Goal: Task Accomplishment & Management: Use online tool/utility

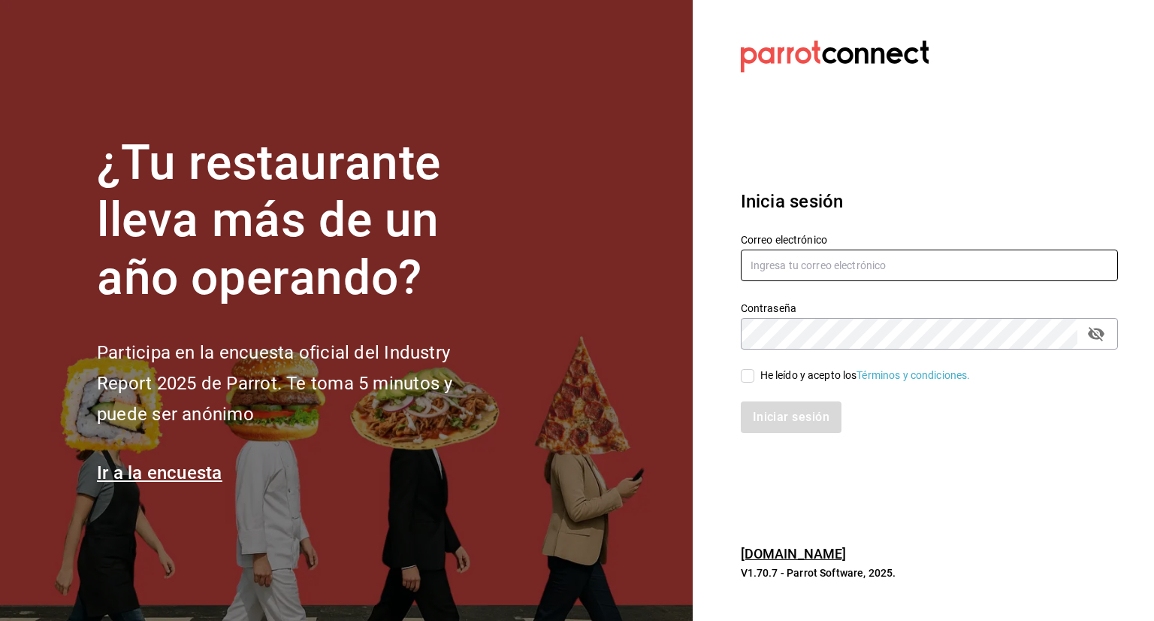
type input "almacen.polanco@grupocosteno.com"
click at [750, 377] on input "He leído y acepto los Términos y condiciones." at bounding box center [748, 376] width 14 height 14
checkbox input "true"
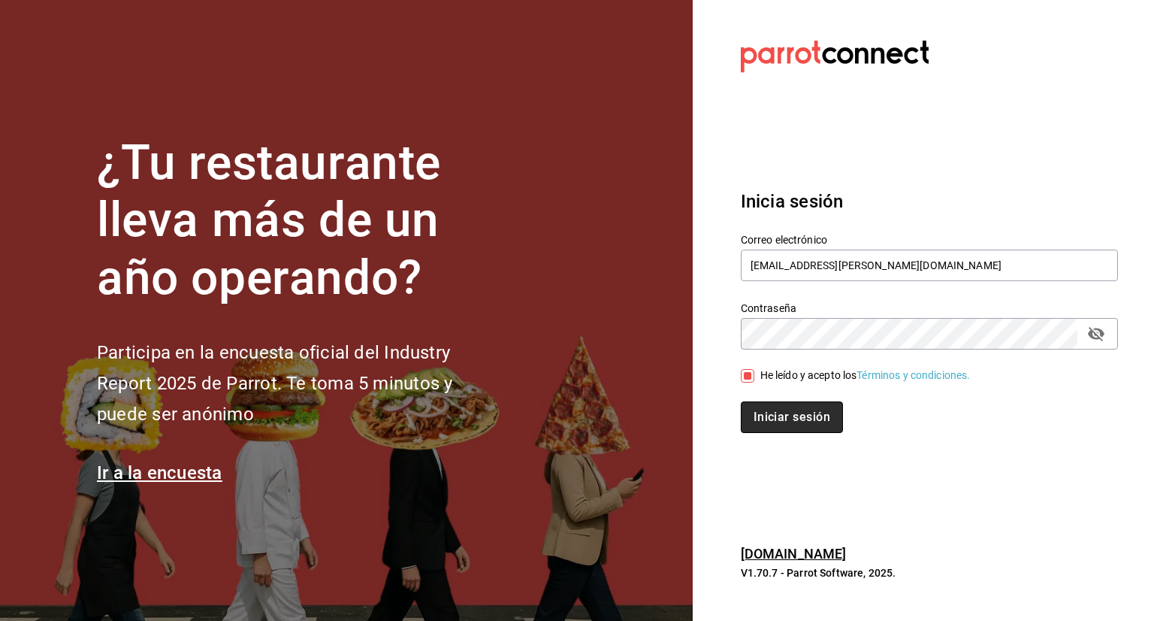
click at [758, 407] on button "Iniciar sesión" at bounding box center [792, 417] width 102 height 32
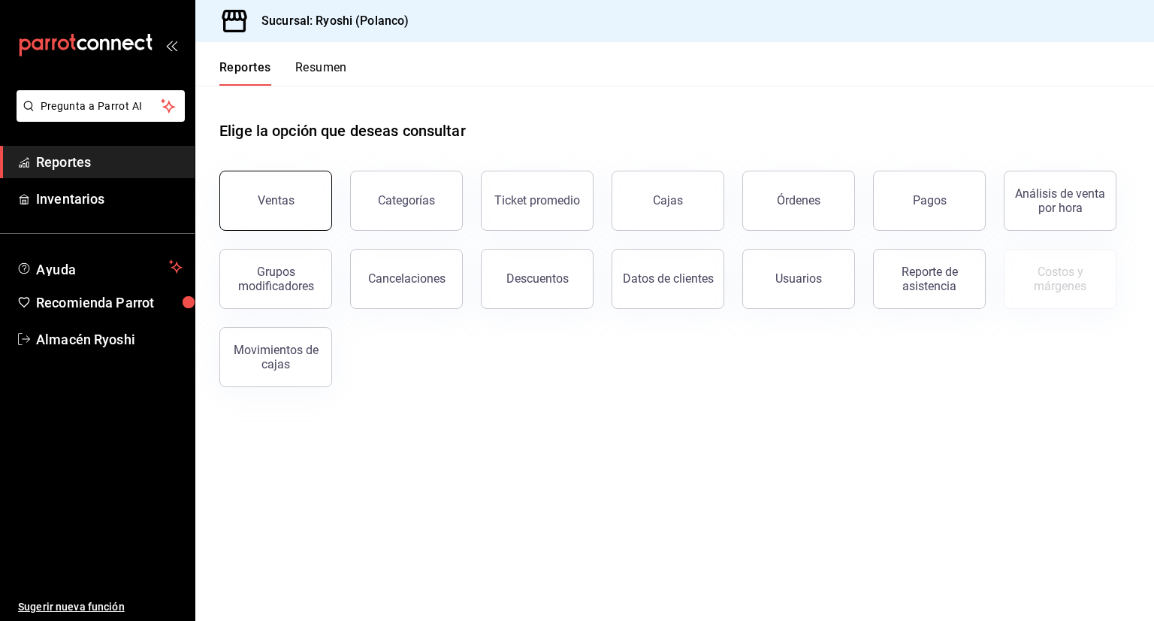
click at [297, 206] on button "Ventas" at bounding box center [275, 201] width 113 height 60
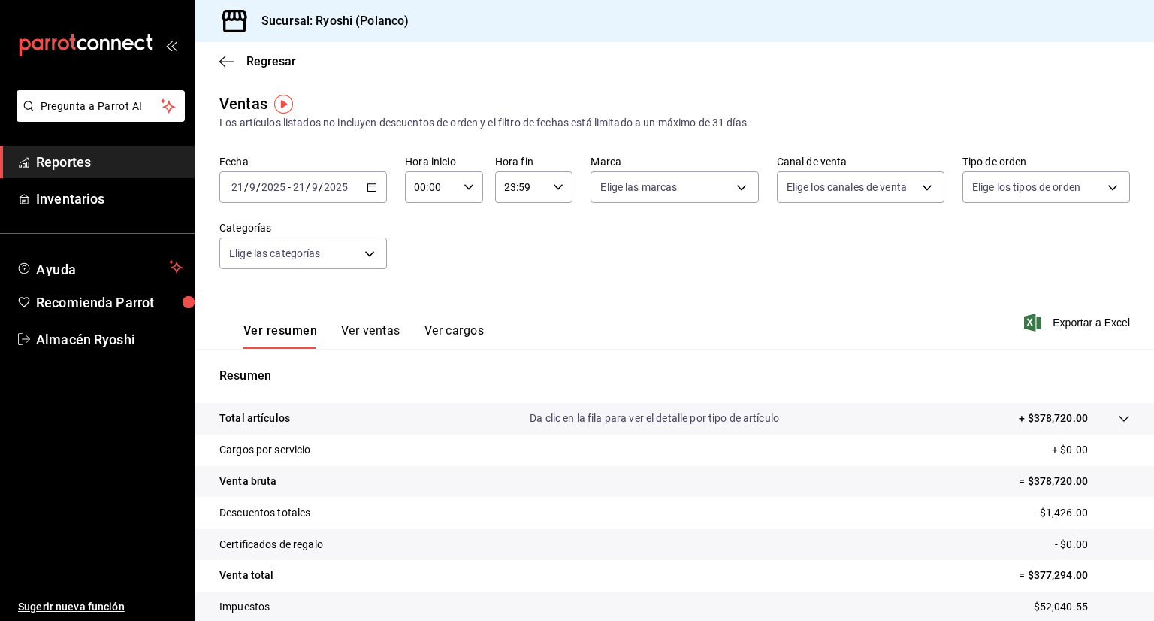
click at [323, 188] on input "2025" at bounding box center [336, 187] width 26 height 12
click at [374, 183] on icon "button" at bounding box center [372, 187] width 11 height 11
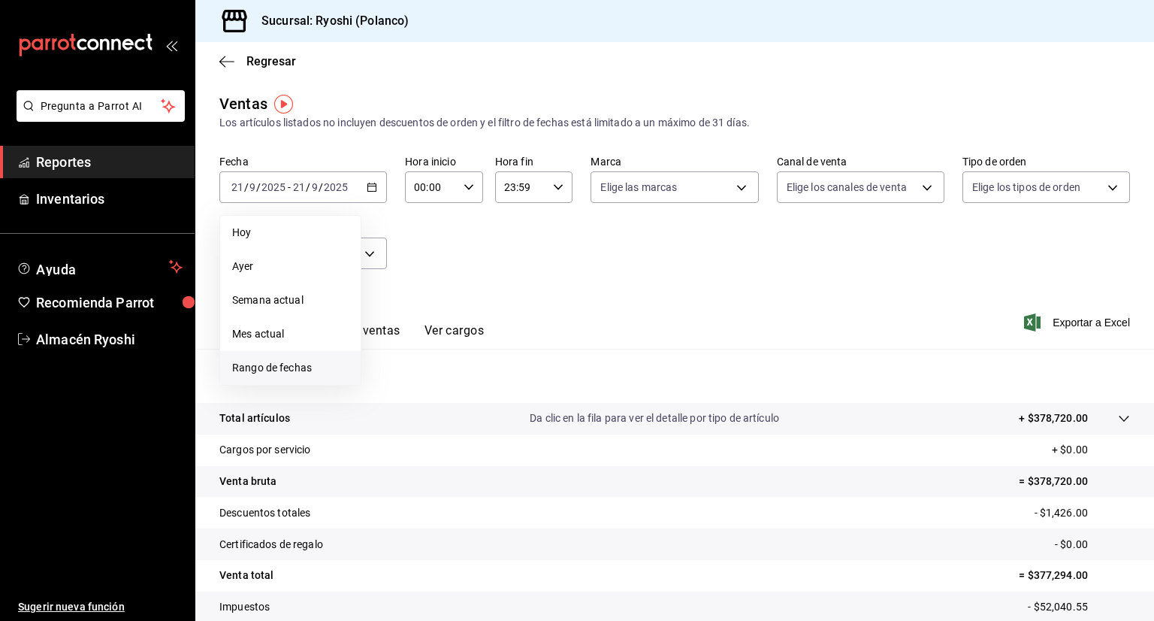
click at [302, 370] on span "Rango de fechas" at bounding box center [290, 368] width 116 height 16
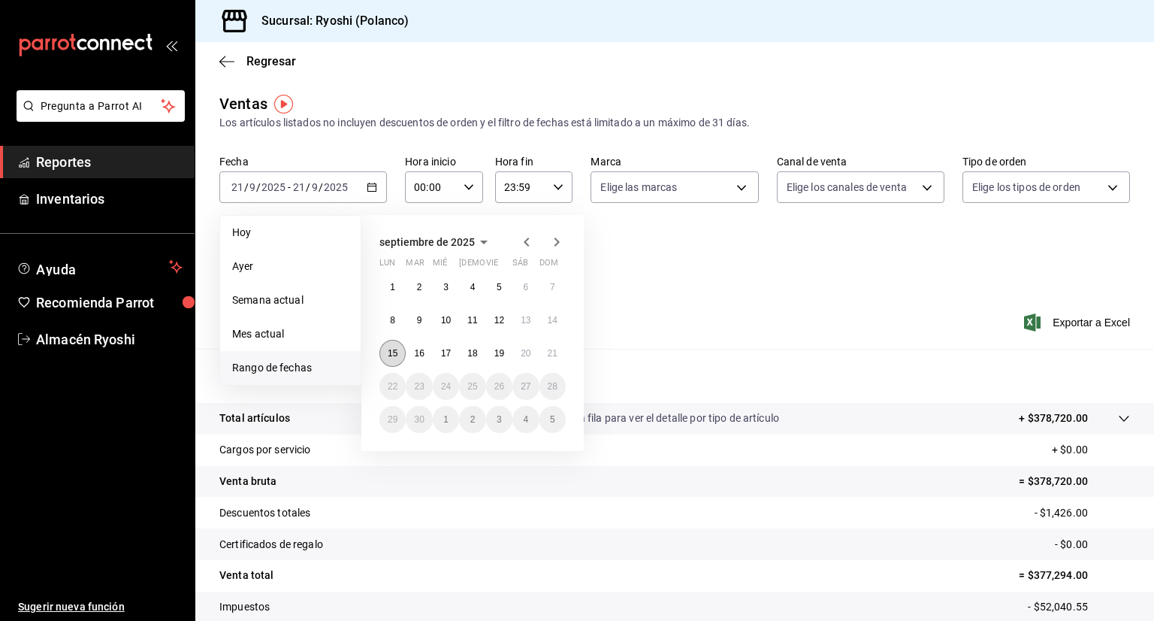
click at [400, 355] on button "15" at bounding box center [392, 353] width 26 height 27
click at [555, 353] on abbr "21" at bounding box center [553, 353] width 10 height 11
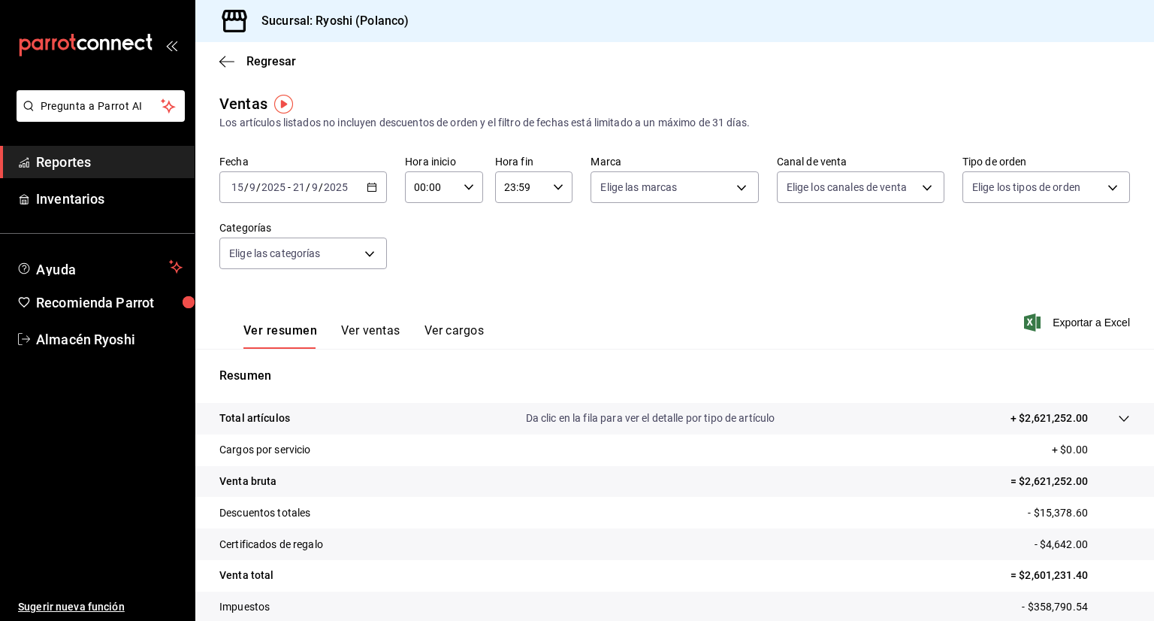
click at [469, 192] on div "00:00 Hora inicio" at bounding box center [444, 187] width 78 height 32
click at [420, 297] on span "02" at bounding box center [422, 297] width 14 height 12
type input "02:00"
click at [420, 297] on button "05" at bounding box center [422, 285] width 32 height 30
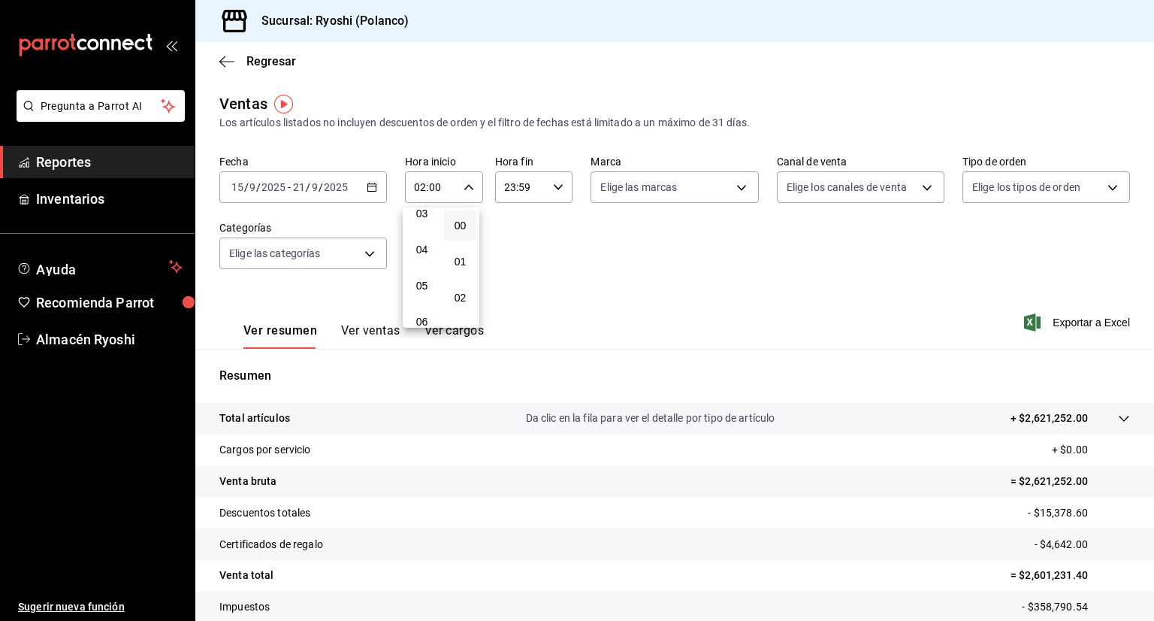
type input "05:00"
click at [562, 184] on div at bounding box center [577, 310] width 1154 height 621
click at [562, 184] on div "23:59 Hora fin" at bounding box center [534, 187] width 78 height 32
click at [521, 315] on button "23" at bounding box center [510, 309] width 32 height 30
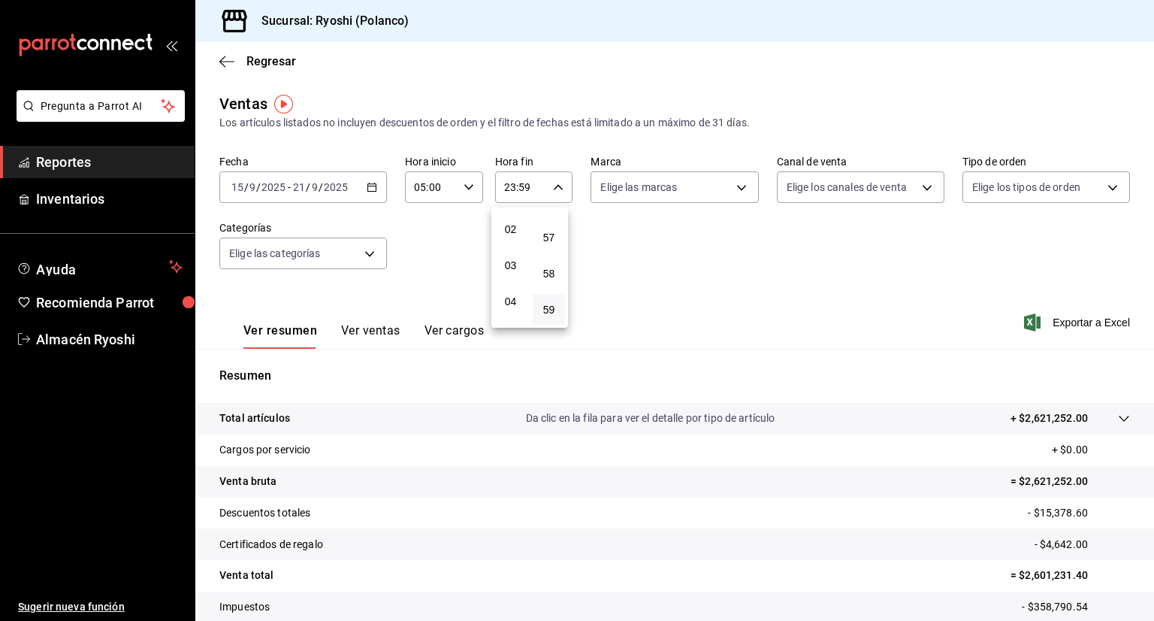
scroll to position [98, 0]
click at [521, 315] on button "05" at bounding box center [510, 307] width 32 height 30
type input "05:59"
click at [544, 304] on span "59" at bounding box center [549, 310] width 14 height 12
click at [542, 228] on span "00" at bounding box center [549, 225] width 14 height 12
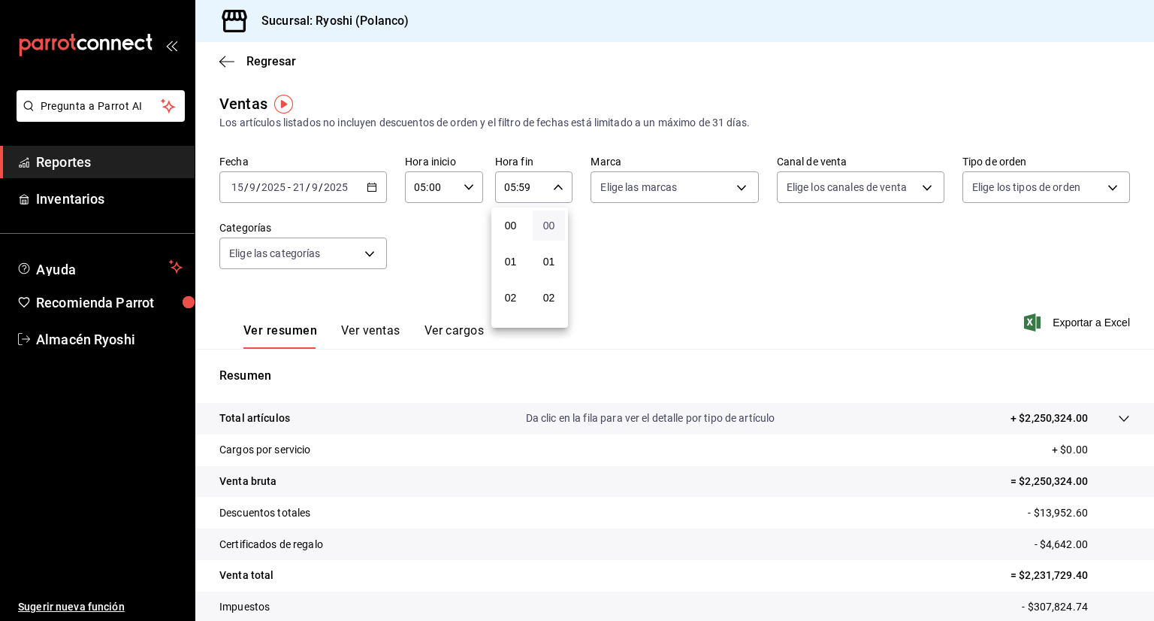
type input "05:00"
click at [542, 228] on span "00" at bounding box center [549, 225] width 14 height 12
click at [734, 190] on div at bounding box center [577, 310] width 1154 height 621
click at [734, 190] on body "Pregunta a Parrot AI Reportes Inventarios Ayuda Recomienda Parrot Almacén Ryosh…" at bounding box center [577, 310] width 1154 height 621
click at [658, 252] on span "Ver todas" at bounding box center [650, 245] width 46 height 16
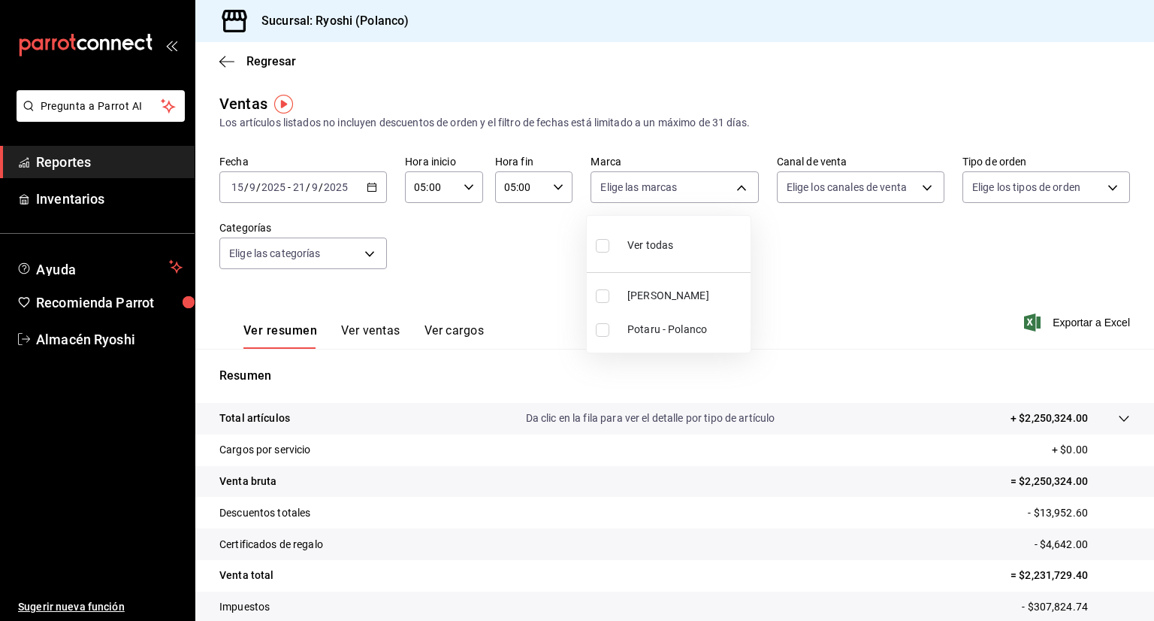
type input "d1ab8890-ddc3-4d94-b14c-d24ccf3ac2d8,70935bef-f50e-476e-afc6-1ed0b0096d1e"
checkbox input "true"
click at [920, 188] on div at bounding box center [577, 310] width 1154 height 621
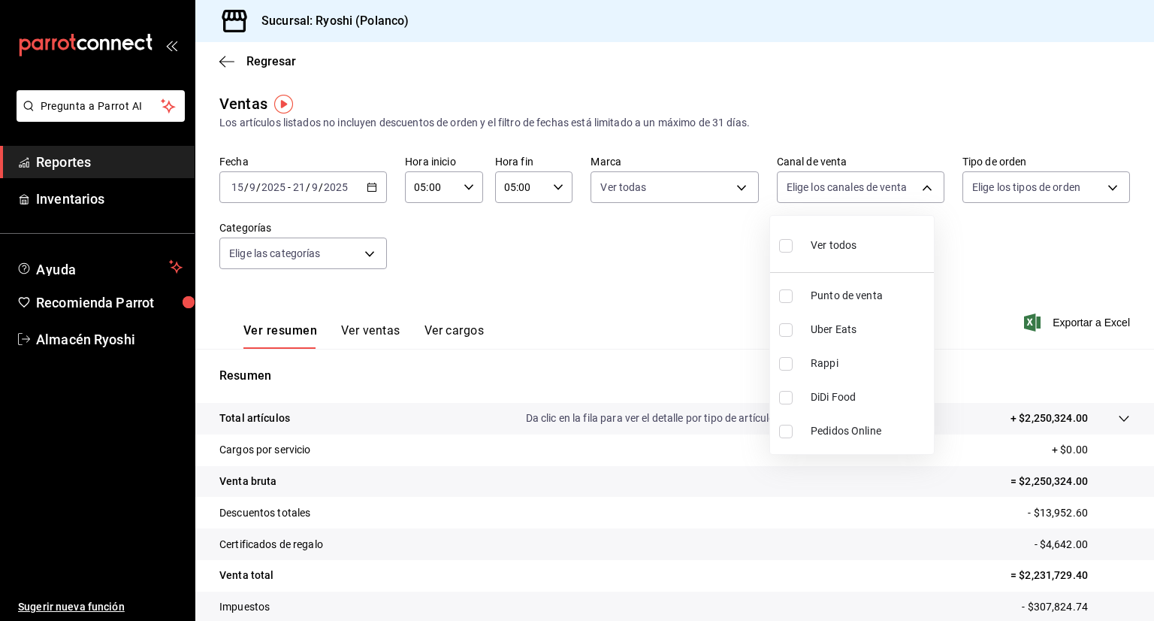
click at [920, 188] on body "Pregunta a Parrot AI Reportes Inventarios Ayuda Recomienda Parrot Almacén Ryosh…" at bounding box center [577, 310] width 1154 height 621
click at [820, 246] on span "Ver todos" at bounding box center [834, 245] width 46 height 16
type input "PARROT,UBER_EATS,RAPPI,DIDI_FOOD,ONLINE"
checkbox input "true"
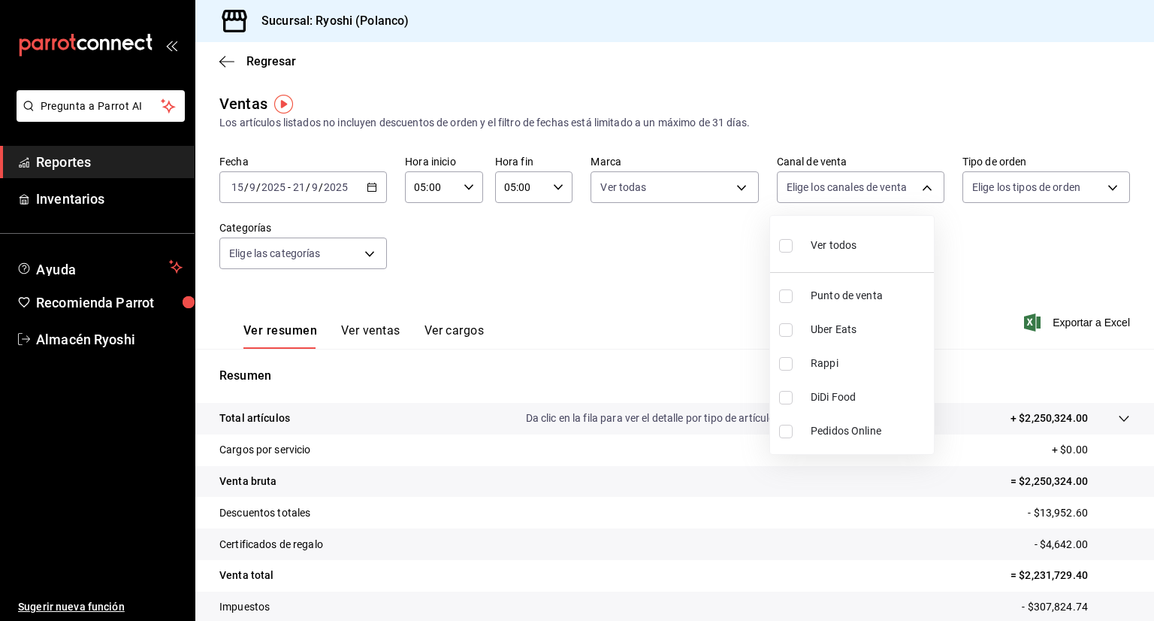
checkbox input "true"
click at [1101, 186] on div at bounding box center [577, 310] width 1154 height 621
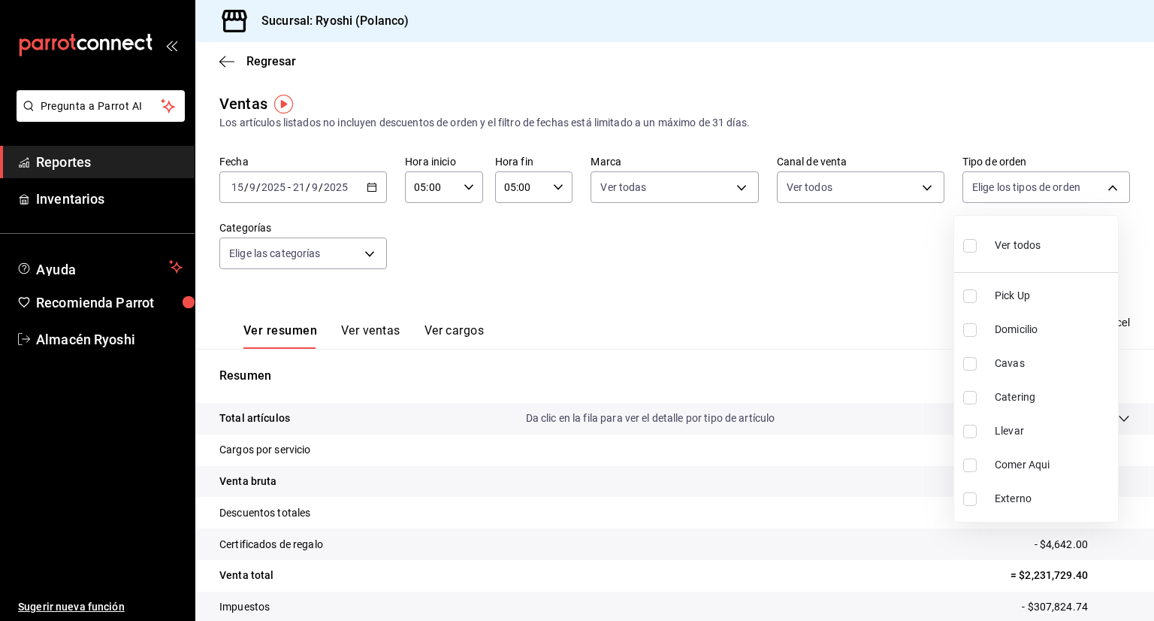
click at [1101, 186] on body "Pregunta a Parrot AI Reportes Inventarios Ayuda Recomienda Parrot Almacén Ryosh…" at bounding box center [577, 310] width 1154 height 621
click at [1010, 246] on span "Ver todos" at bounding box center [1018, 245] width 46 height 16
type input "2fa00f69-0be2-45d3-b5f9-34857db59c3e,4654bee1-dee7-45f1-99f5-885faf0af71a,56b92…"
checkbox input "true"
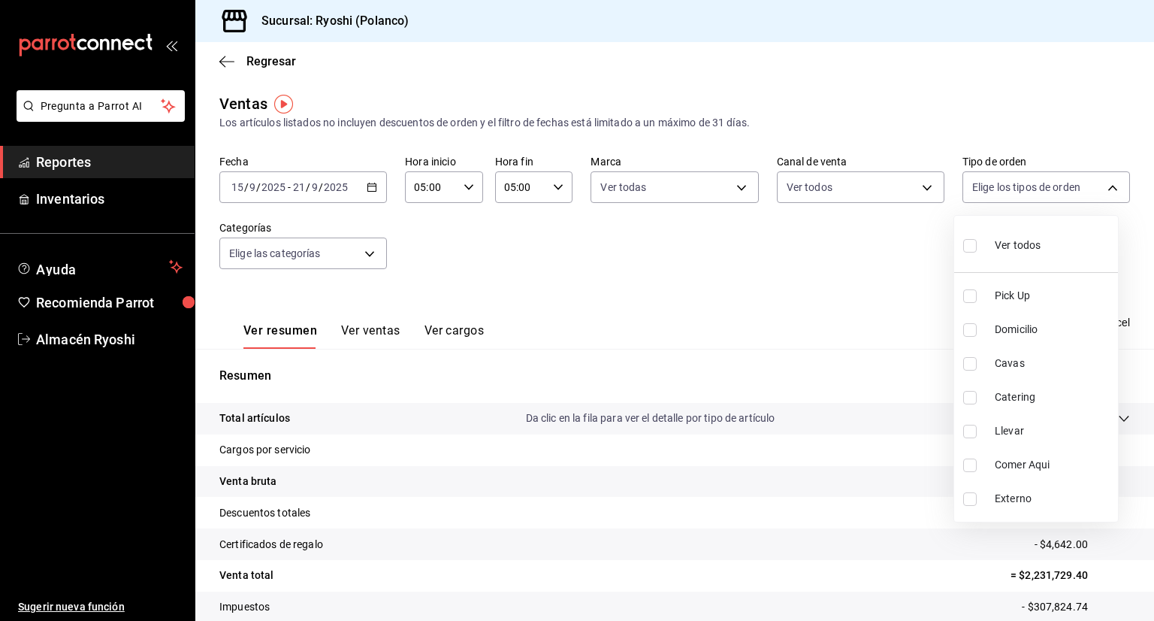
checkbox input "true"
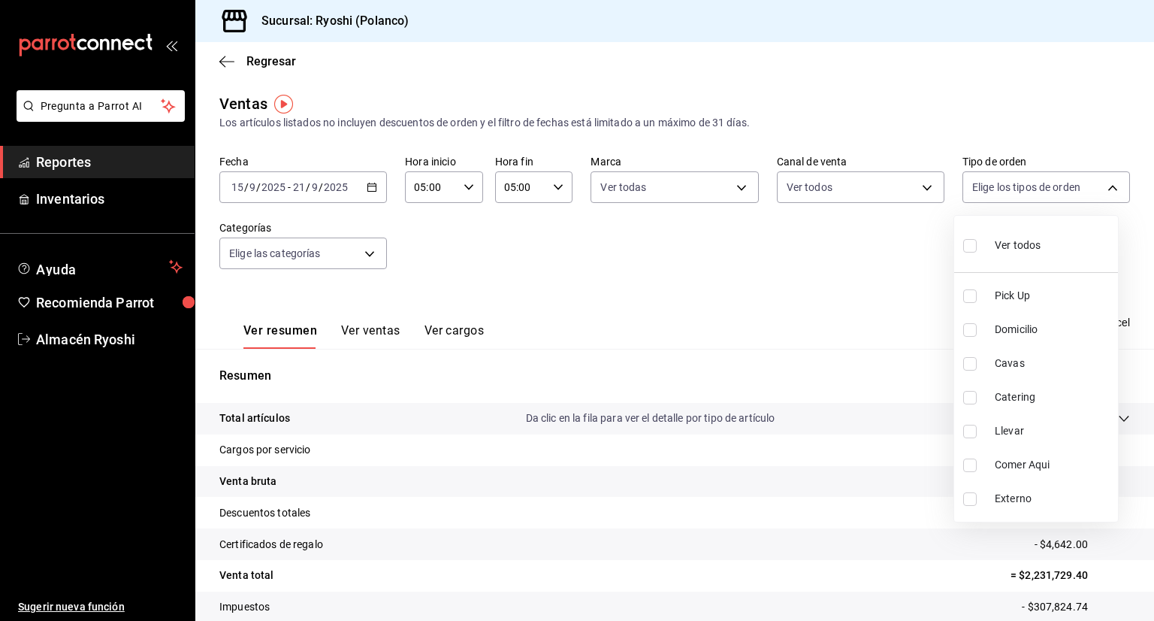
checkbox input "true"
click at [371, 255] on div at bounding box center [577, 310] width 1154 height 621
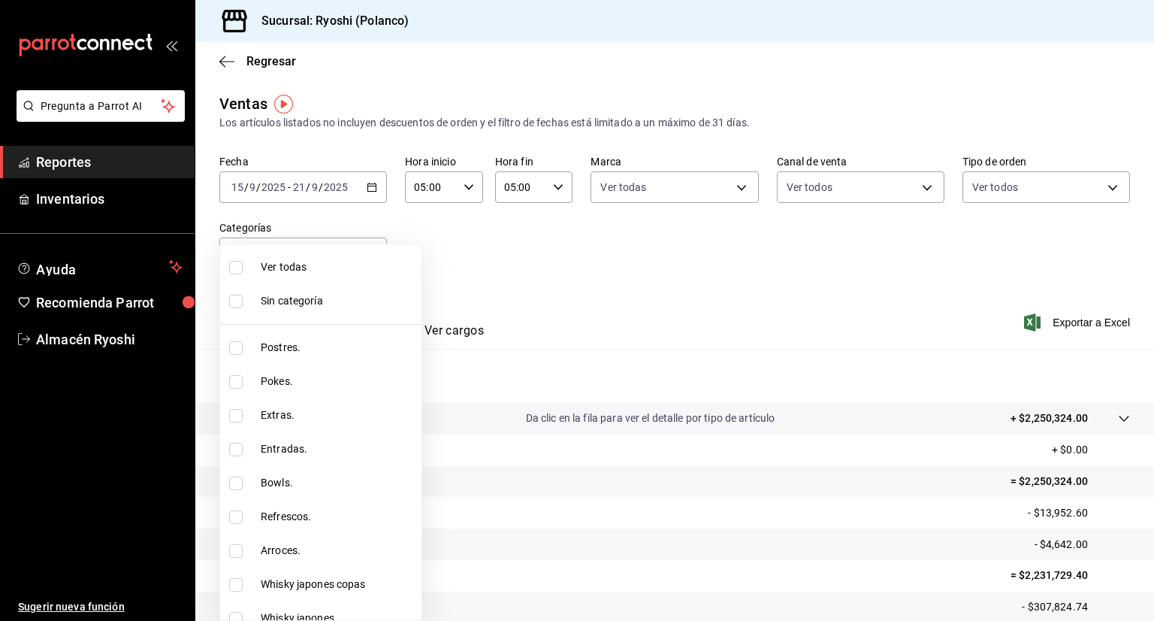
click at [371, 255] on body "Pregunta a Parrot AI Reportes Inventarios Ayuda Recomienda Parrot Almacén Ryosh…" at bounding box center [577, 310] width 1154 height 621
click at [364, 266] on span "Ver todas" at bounding box center [338, 267] width 155 height 16
type input "3971b1f1-eb4c-4b65-a33f-e0602f1a7270,e647ec20-b9be-4789-a430-eb555fd10a41,bb66a…"
checkbox input "true"
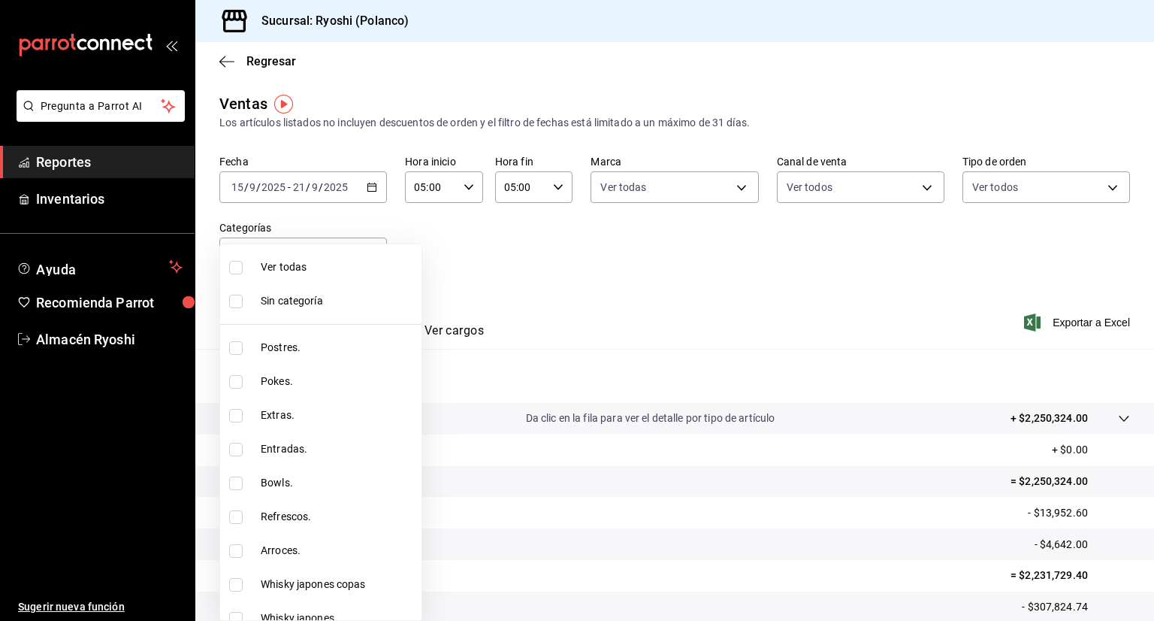
checkbox input "true"
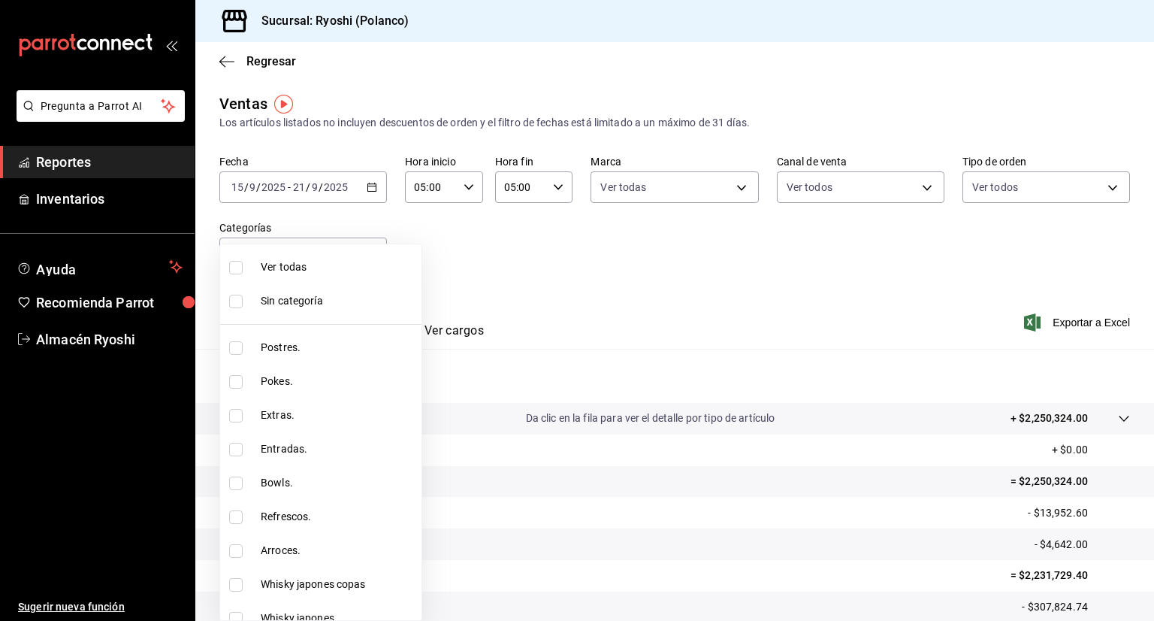
checkbox input "true"
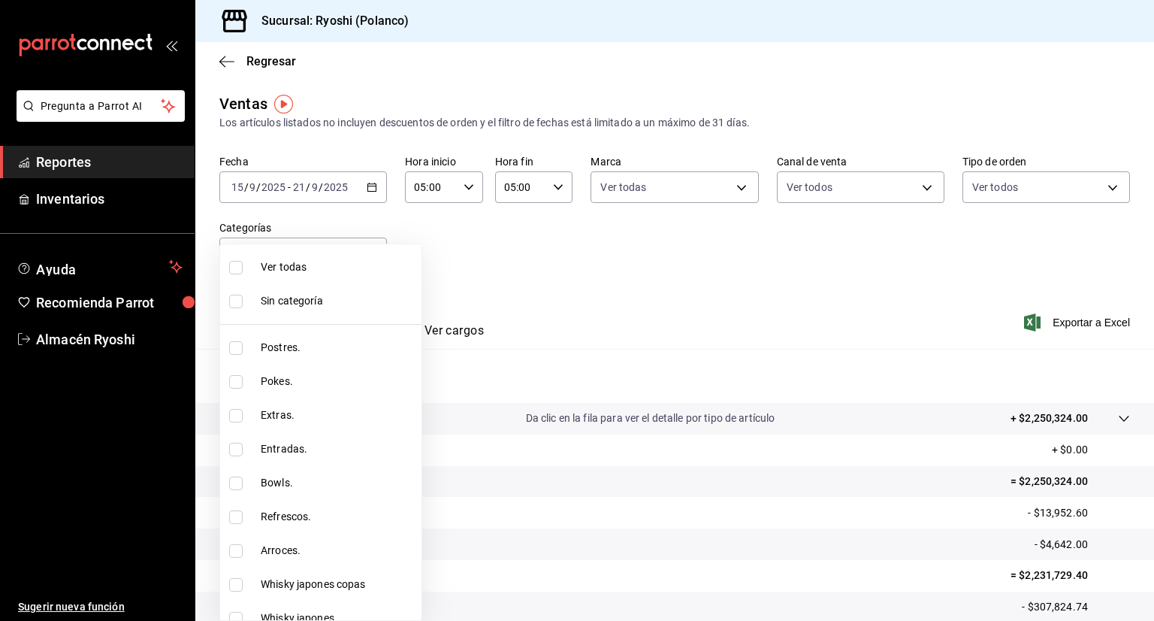
checkbox input "true"
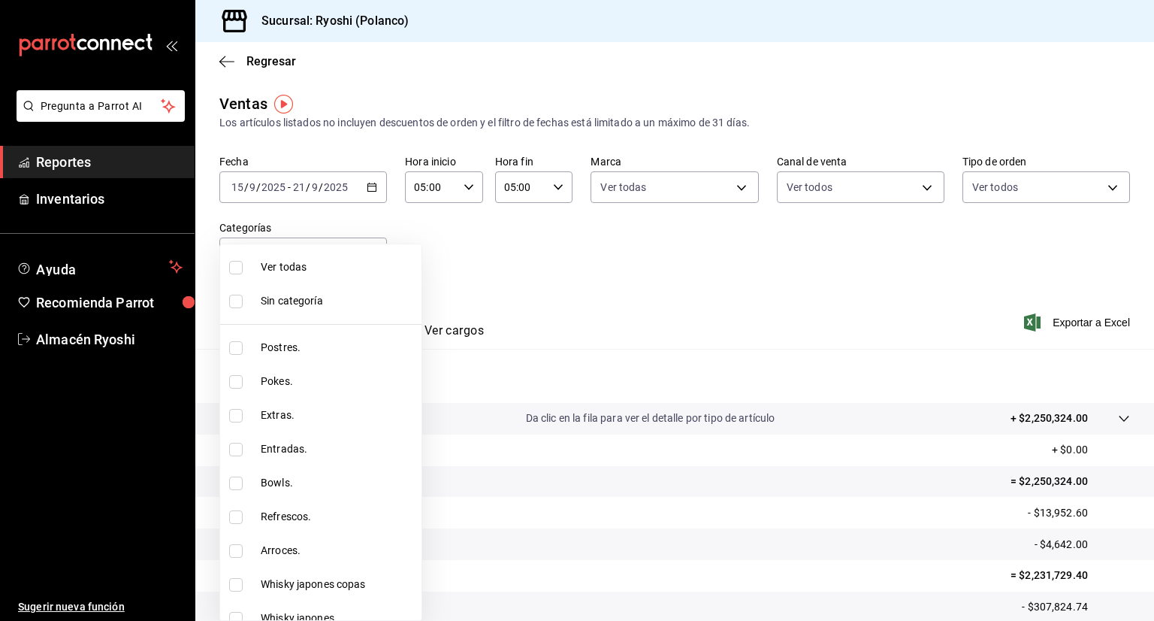
checkbox input "true"
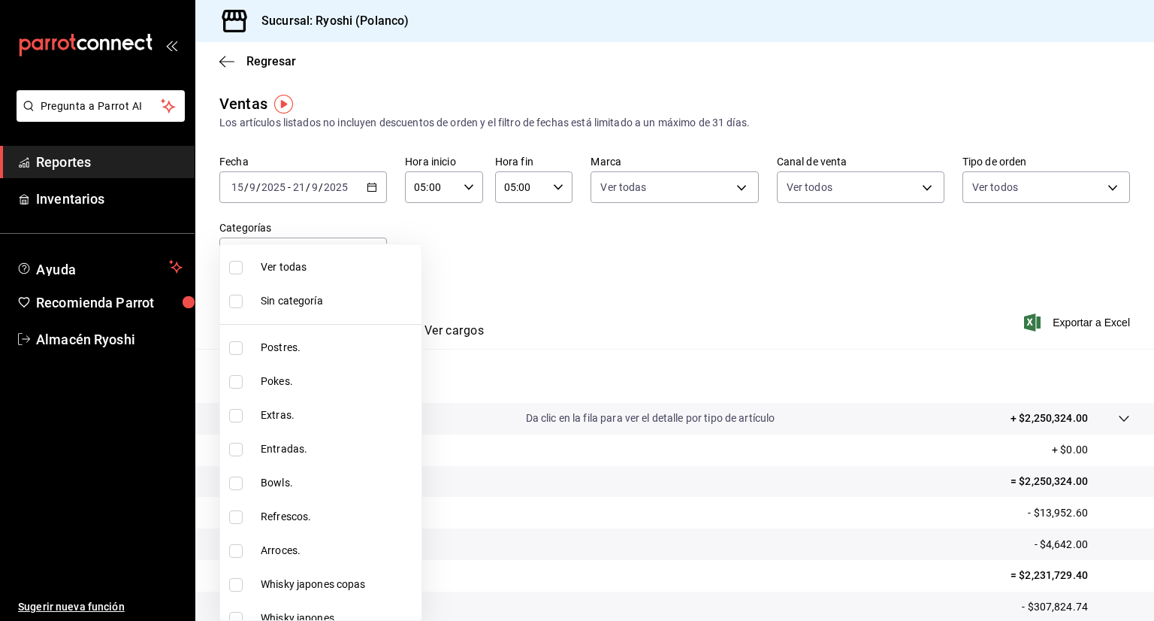
checkbox input "true"
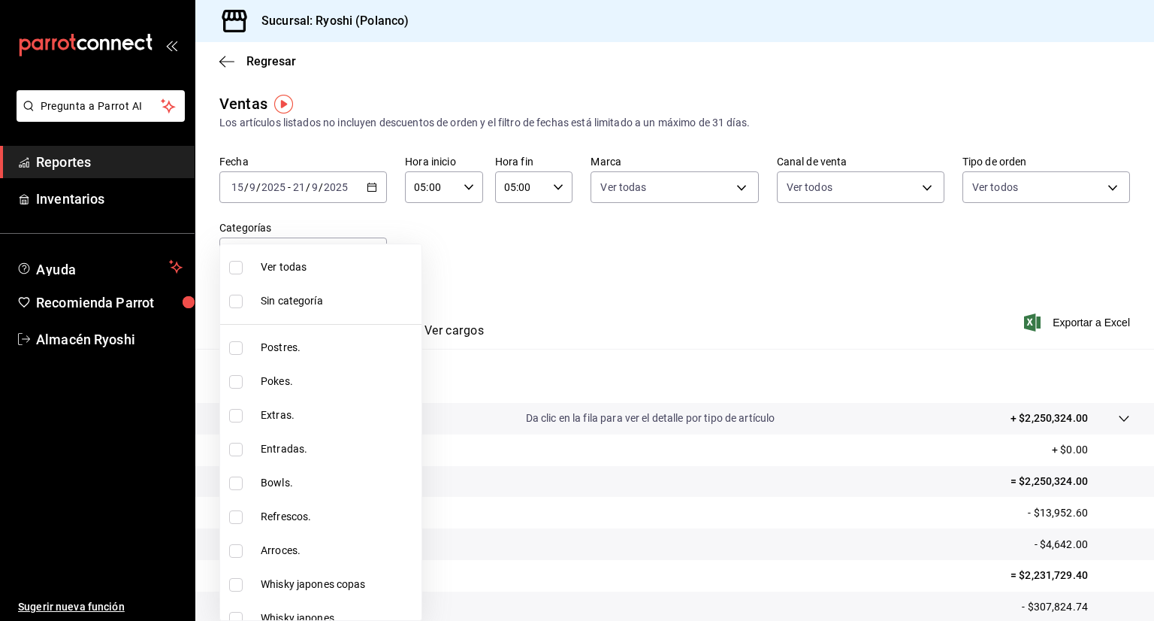
checkbox input "true"
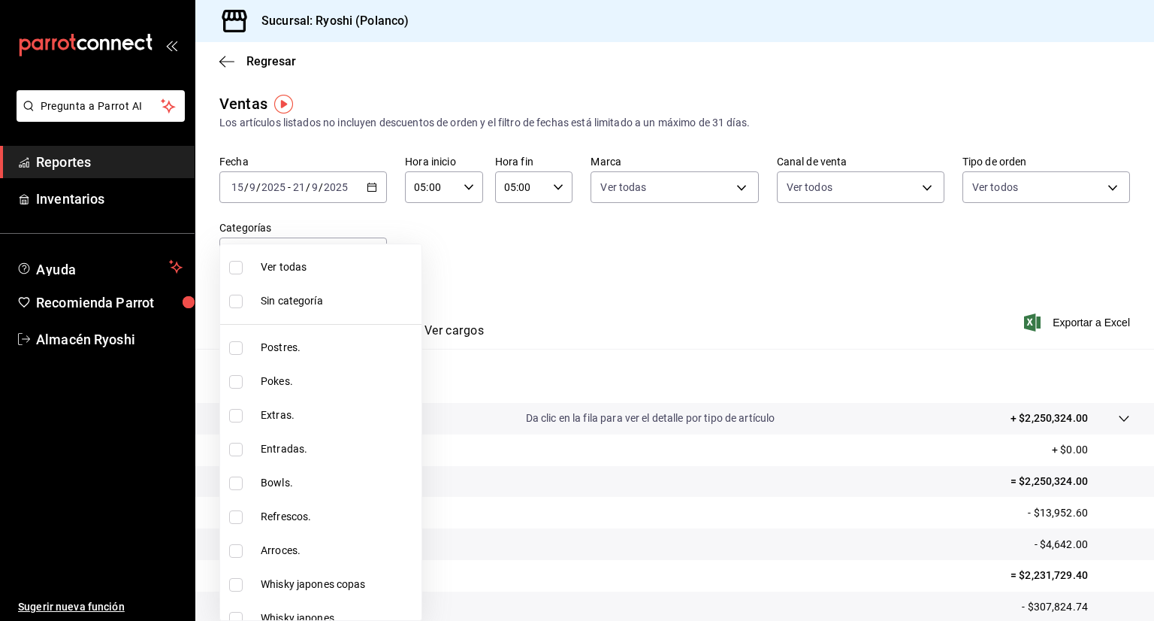
checkbox input "true"
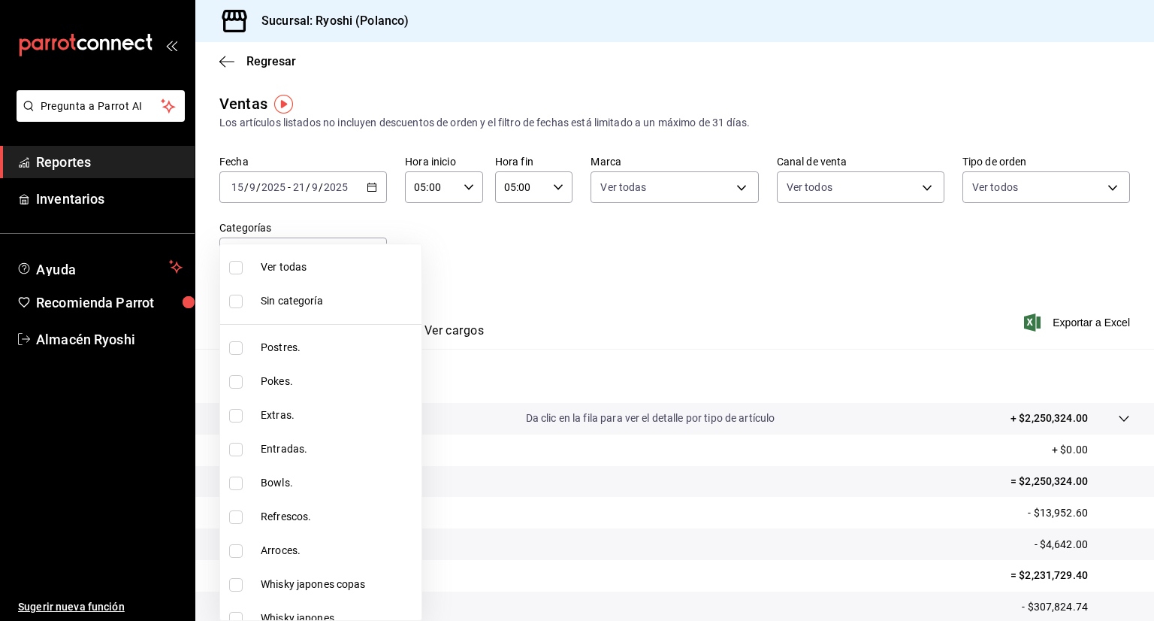
checkbox input "true"
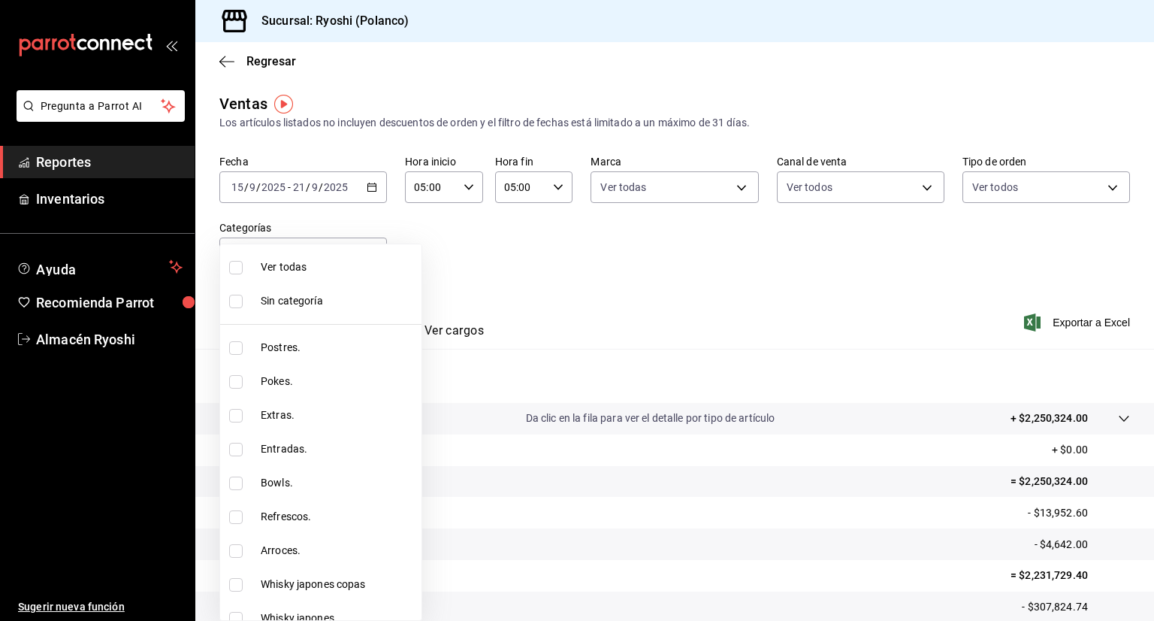
checkbox input "true"
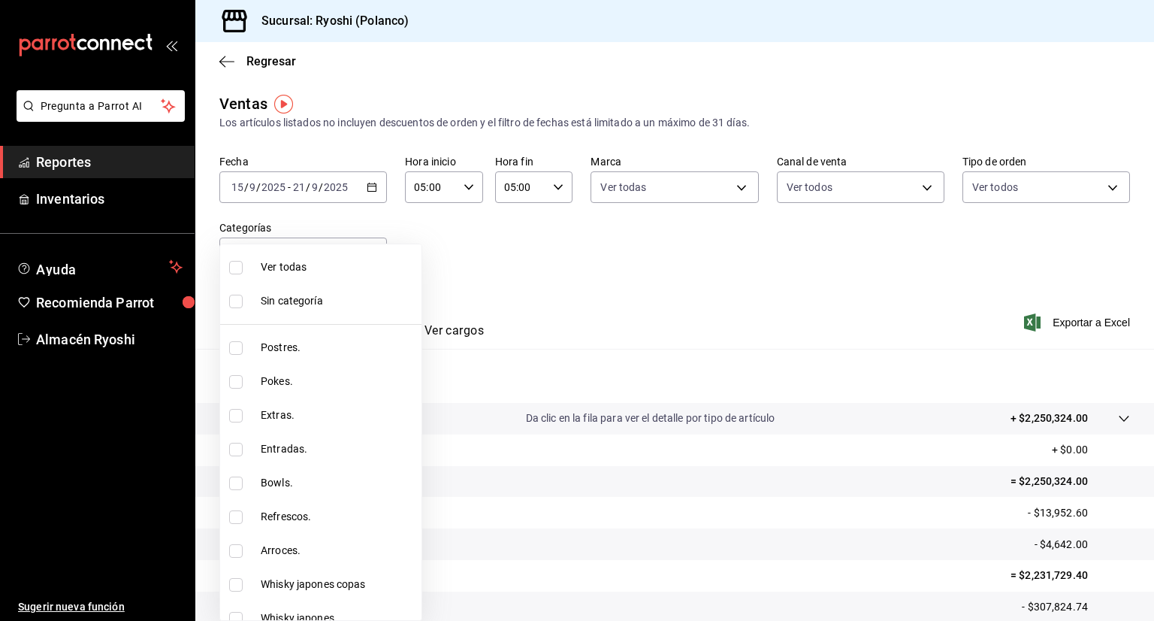
checkbox input "true"
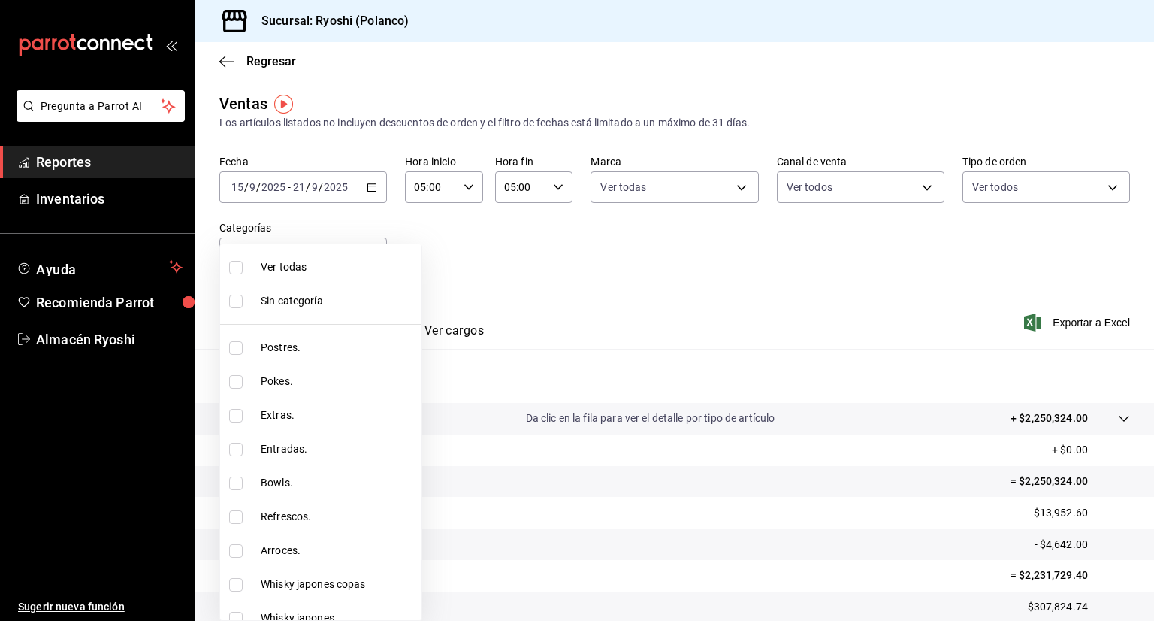
checkbox input "true"
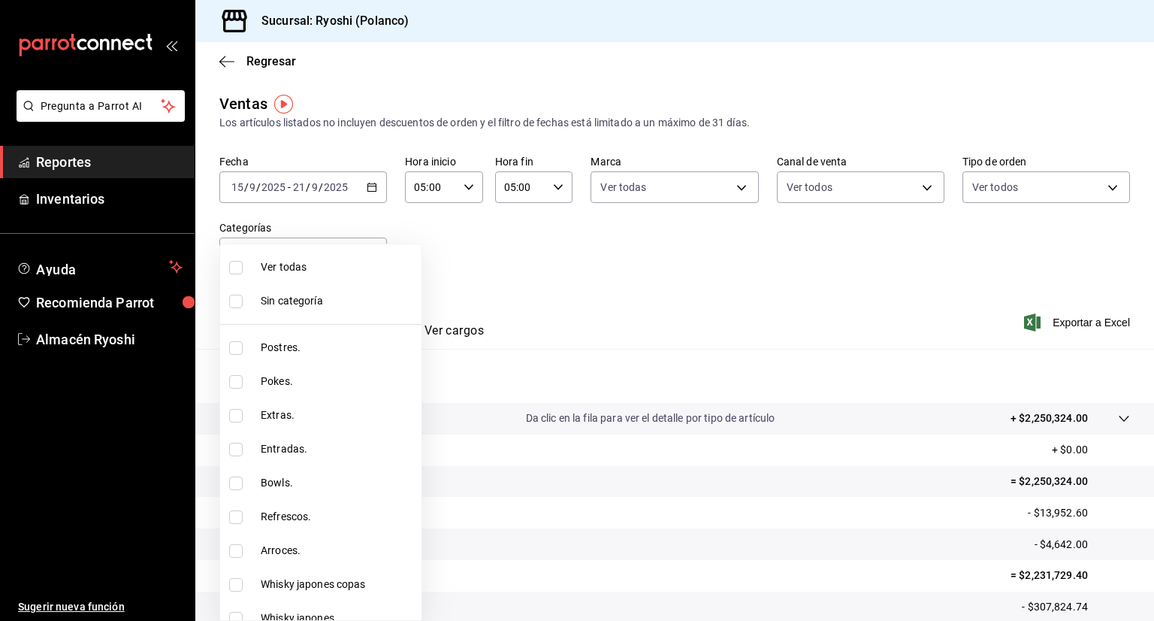
checkbox input "true"
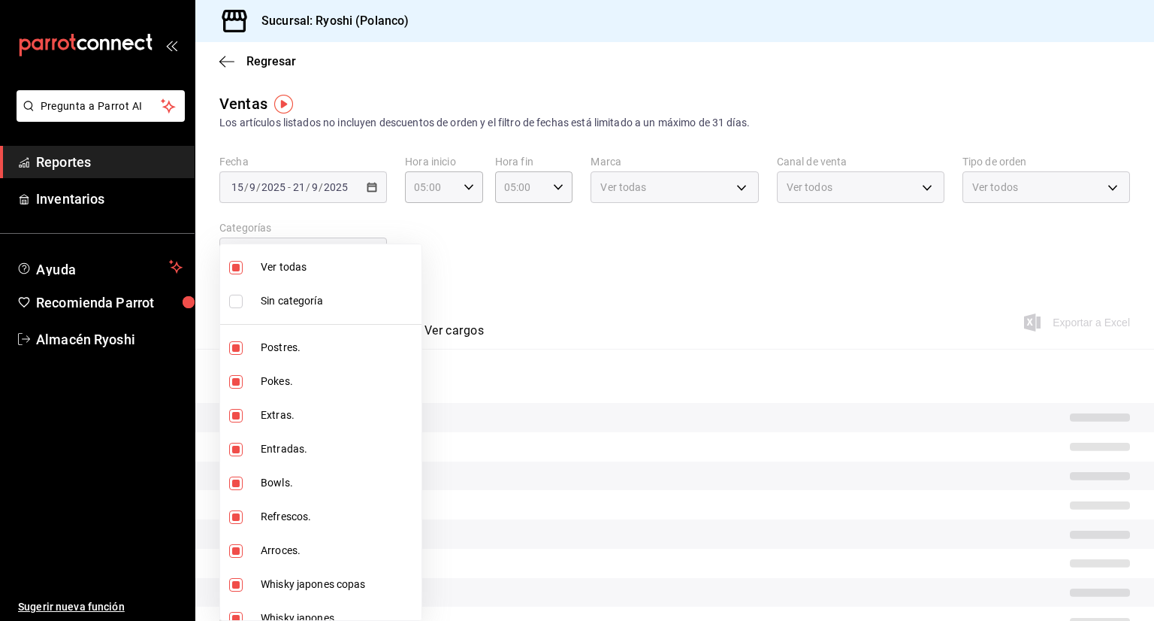
click at [503, 267] on div at bounding box center [577, 310] width 1154 height 621
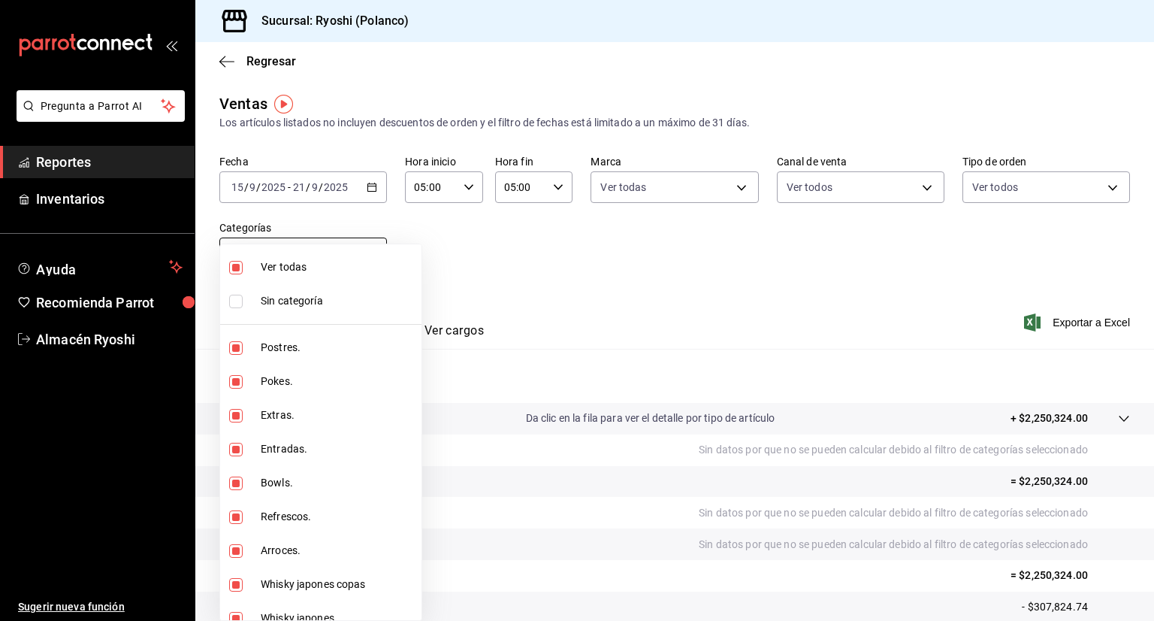
click at [360, 253] on body "Pregunta a Parrot AI Reportes Inventarios Ayuda Recomienda Parrot Almacén Ryosh…" at bounding box center [577, 310] width 1154 height 621
click at [1052, 313] on div at bounding box center [577, 310] width 1154 height 621
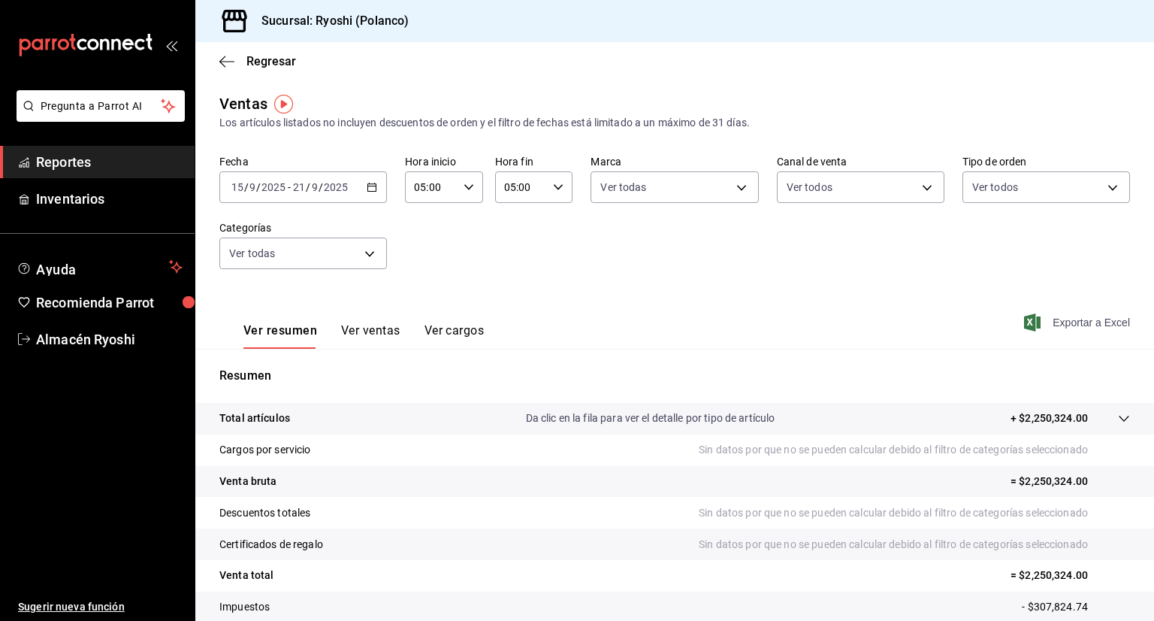
click at [1062, 326] on span "Exportar a Excel" at bounding box center [1078, 322] width 103 height 18
